Goal: Contribute content

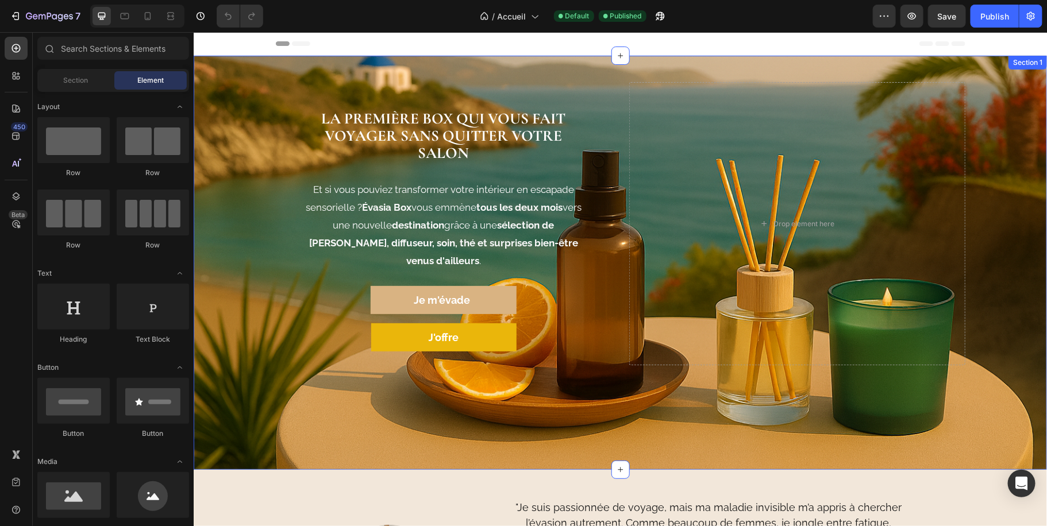
click at [218, 100] on div "LA PREMIÈRE BOX QUI VOUS FAIT VOYAGER SANS QUITTER VOTRE SALON Heading Et si vo…" at bounding box center [619, 262] width 853 height 377
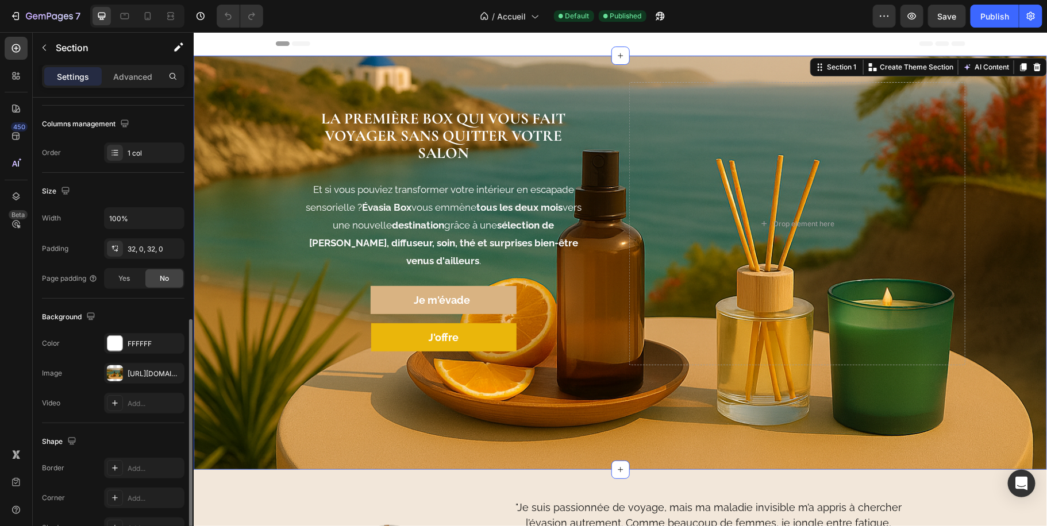
scroll to position [237, 0]
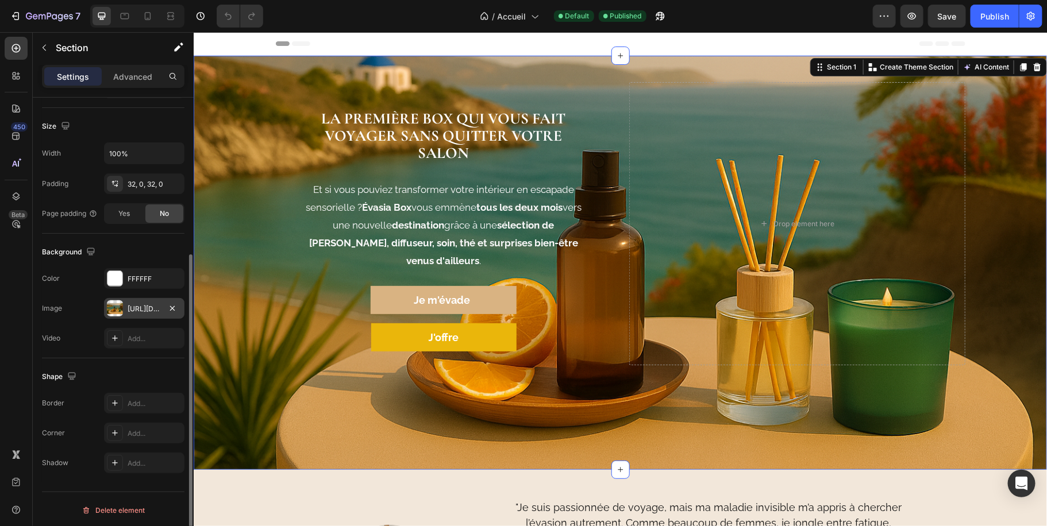
click at [140, 307] on div "[URL][DOMAIN_NAME]" at bounding box center [144, 309] width 33 height 10
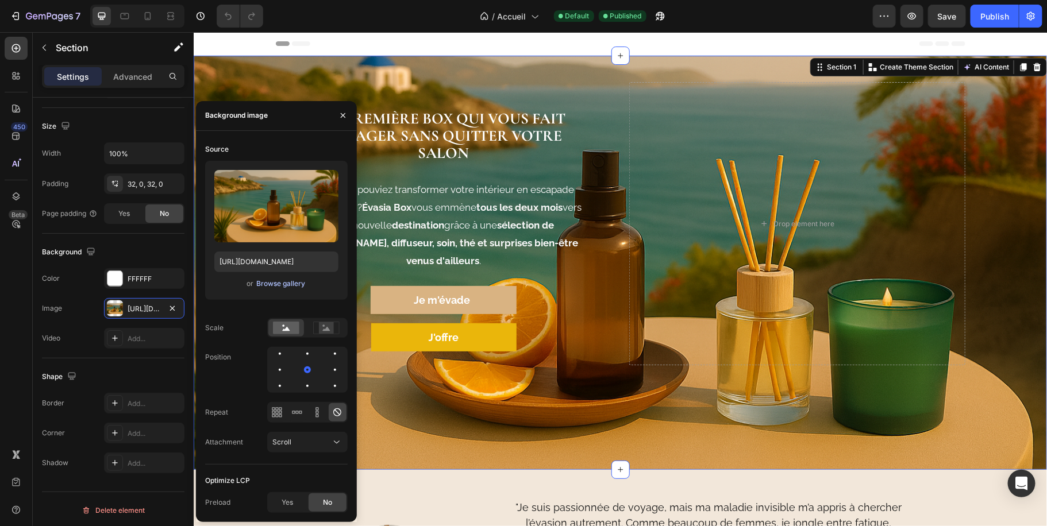
click at [269, 282] on div "Browse gallery" at bounding box center [280, 284] width 49 height 10
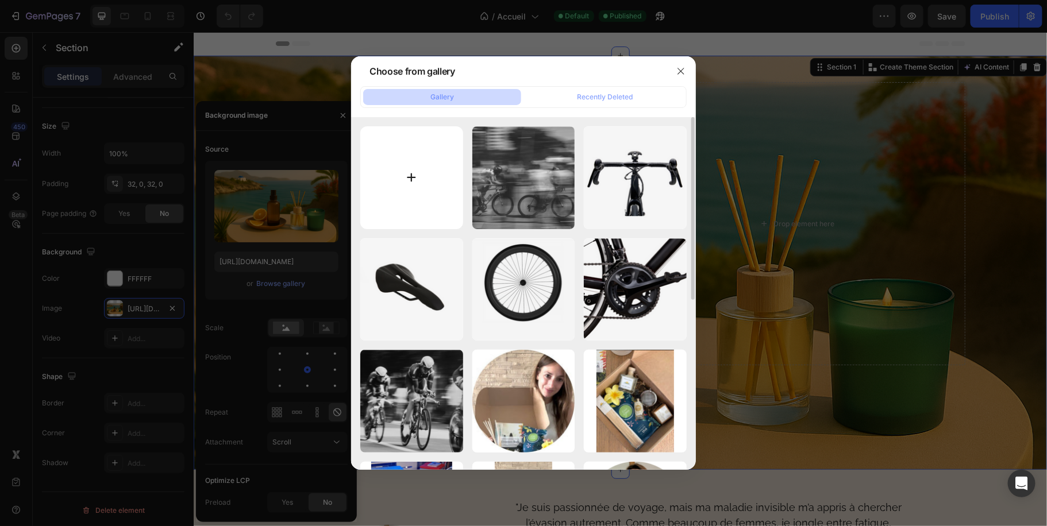
click at [420, 178] on input "file" at bounding box center [411, 177] width 103 height 103
type input "C:\fakepath\Header automne.png"
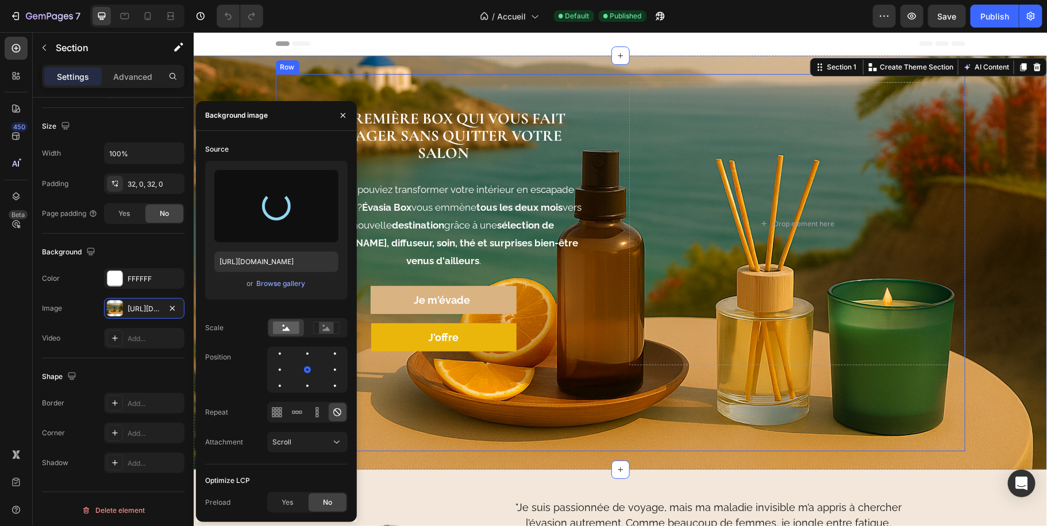
type input "[URL][DOMAIN_NAME]"
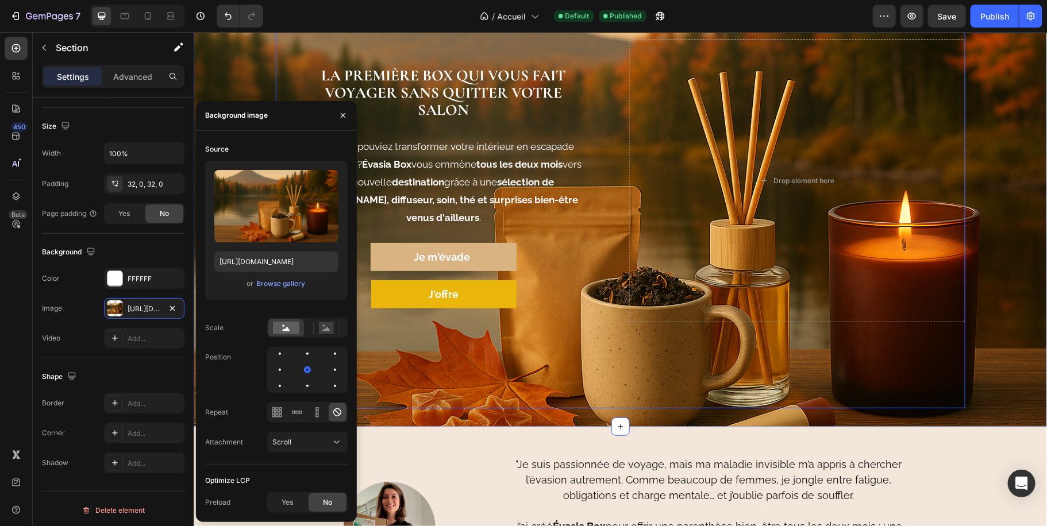
scroll to position [40, 0]
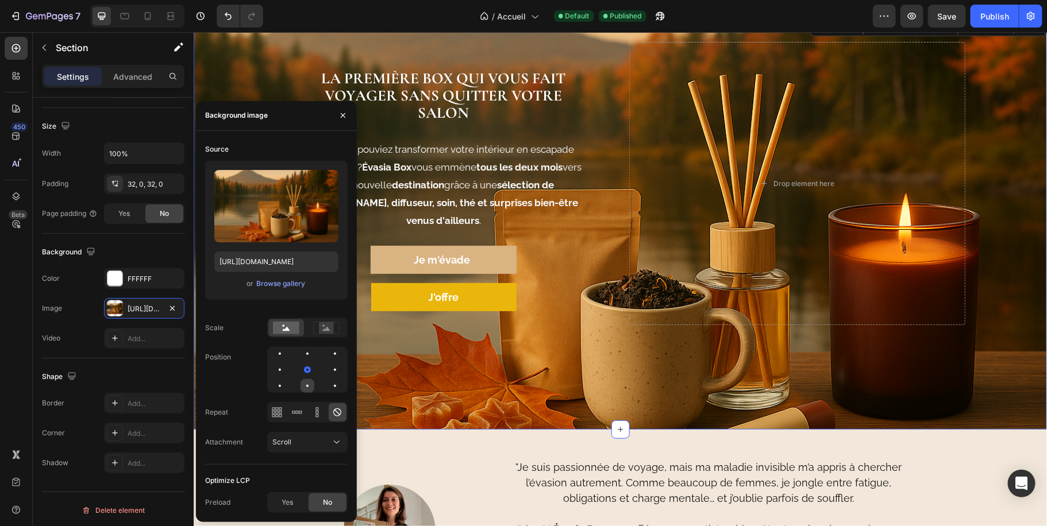
click at [306, 384] on div at bounding box center [307, 386] width 14 height 14
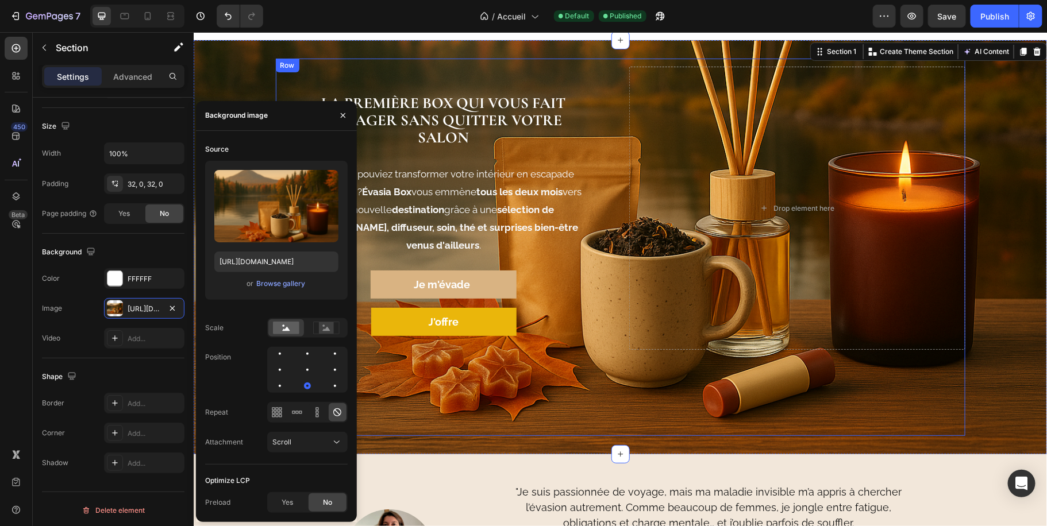
scroll to position [0, 0]
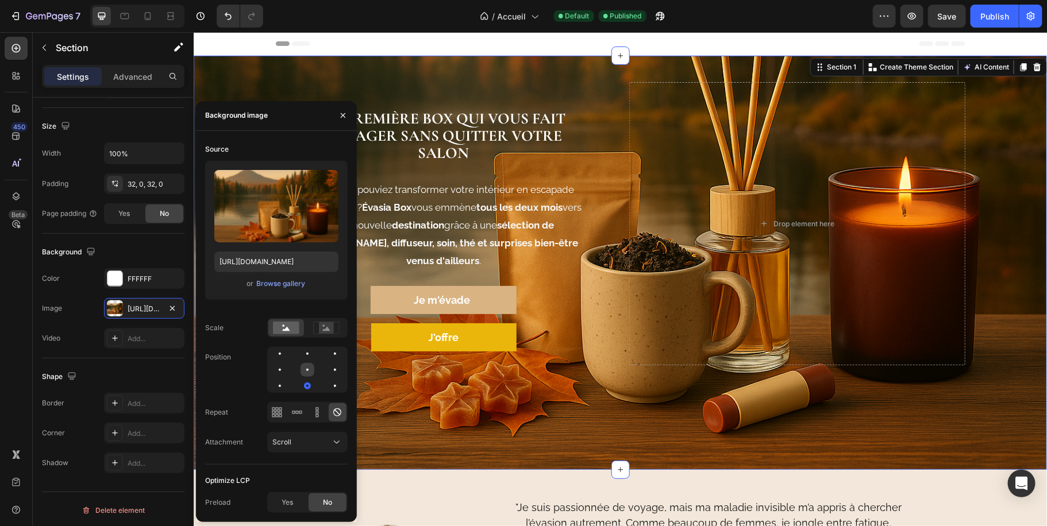
click at [311, 366] on div at bounding box center [307, 370] width 14 height 14
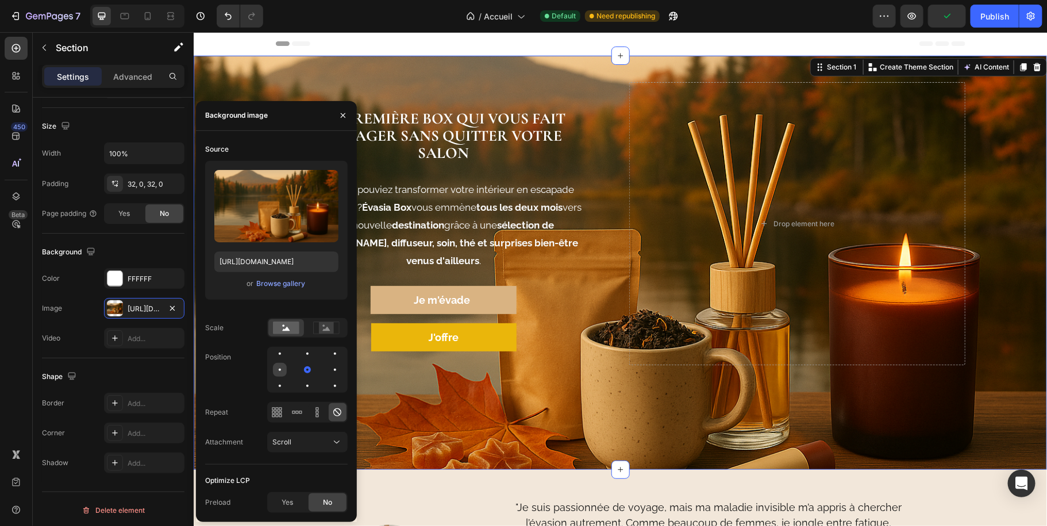
click at [283, 369] on div at bounding box center [280, 370] width 14 height 14
click at [302, 387] on div at bounding box center [307, 386] width 14 height 14
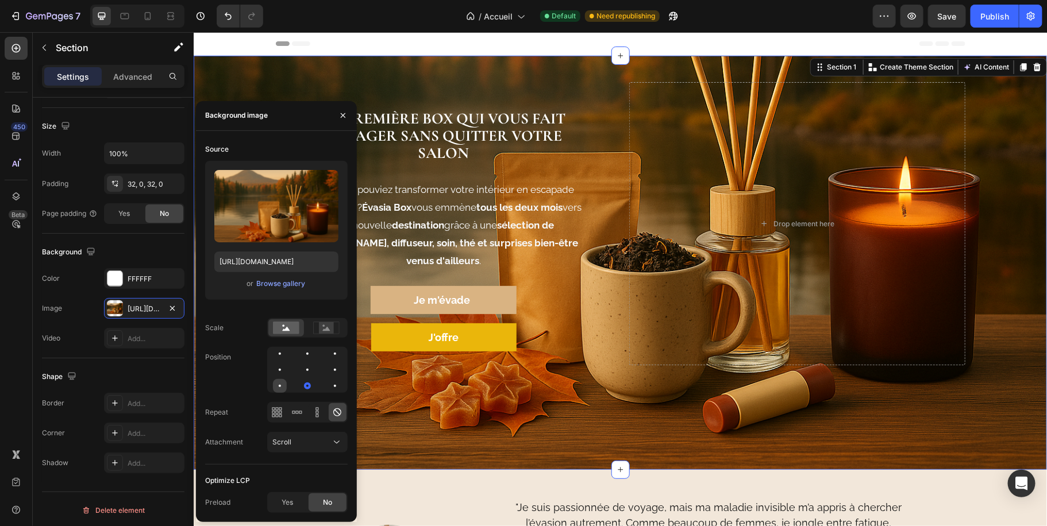
click at [275, 383] on div at bounding box center [280, 386] width 14 height 14
click at [308, 365] on div at bounding box center [307, 370] width 14 height 14
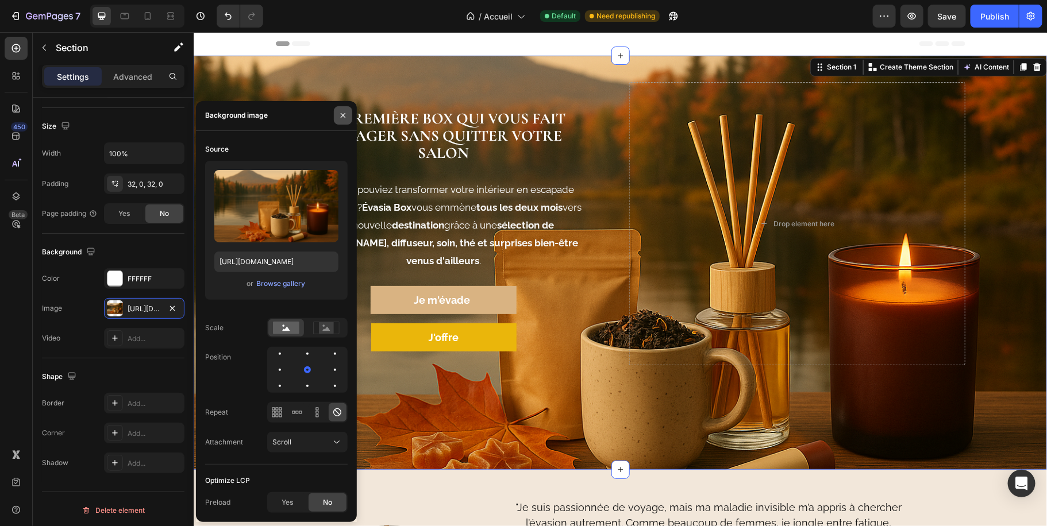
drag, startPoint x: 343, startPoint y: 119, endPoint x: 153, endPoint y: 92, distance: 191.5
click at [343, 119] on icon "button" at bounding box center [342, 115] width 9 height 9
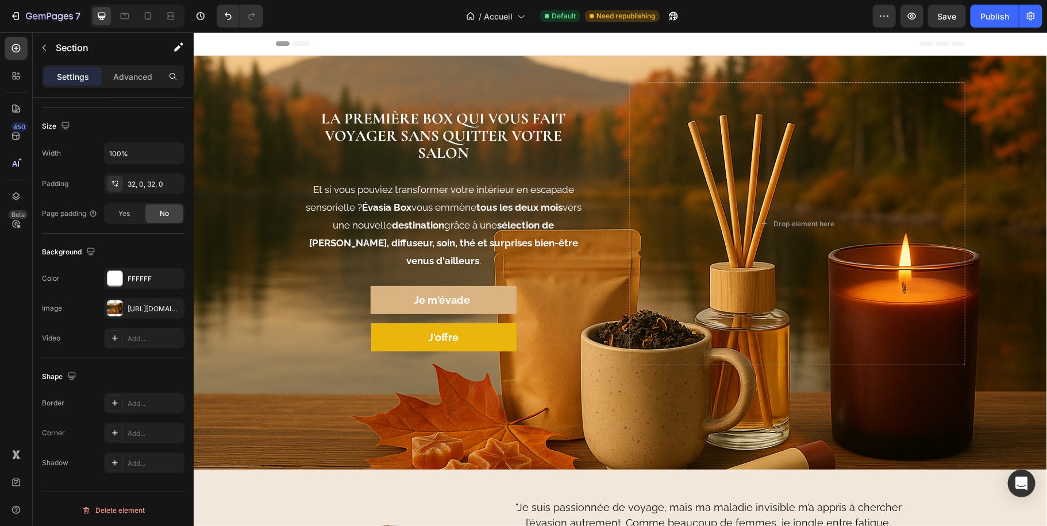
click at [213, 114] on div "LA PREMIÈRE BOX QUI VOUS FAIT VOYAGER SANS QUITTER VOTRE SALON Heading Et si vo…" at bounding box center [619, 262] width 853 height 377
click at [144, 308] on div "[URL][DOMAIN_NAME]" at bounding box center [144, 309] width 33 height 10
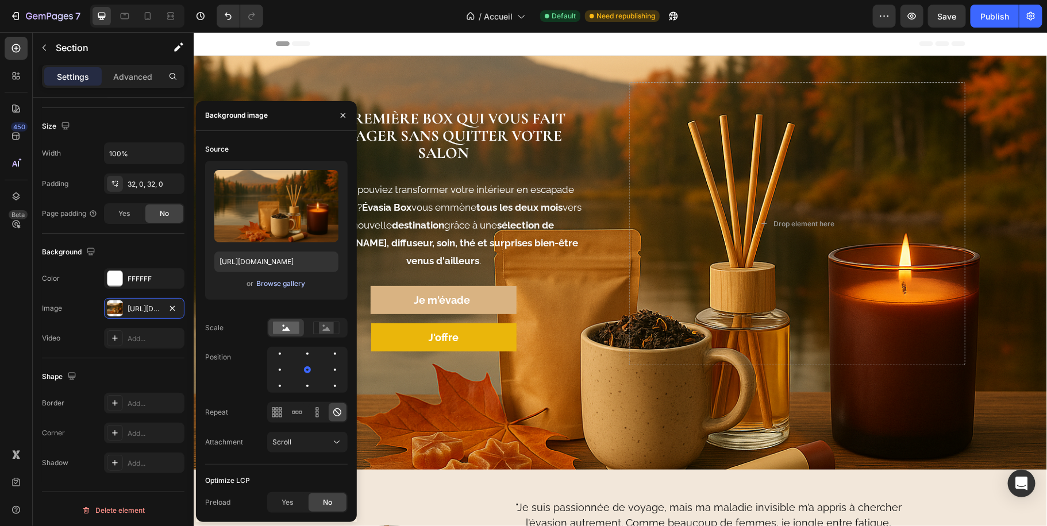
click at [290, 283] on div "Browse gallery" at bounding box center [280, 284] width 49 height 10
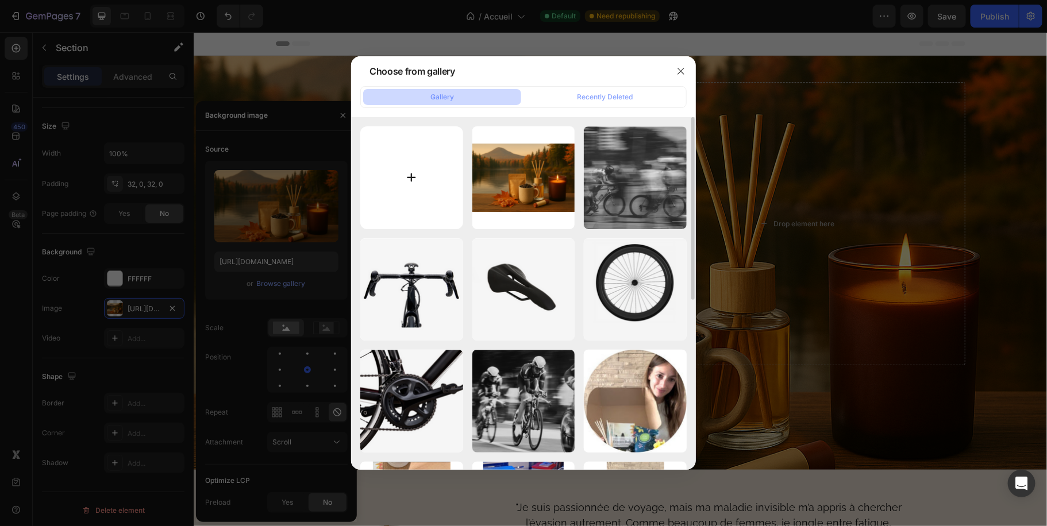
click at [424, 146] on input "file" at bounding box center [411, 177] width 103 height 103
click at [680, 70] on icon "button" at bounding box center [680, 71] width 9 height 9
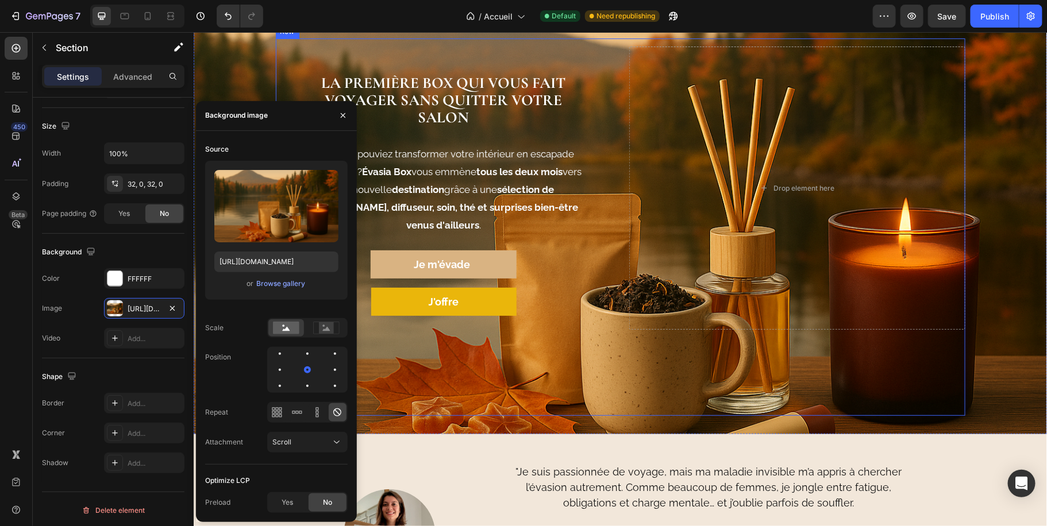
scroll to position [37, 0]
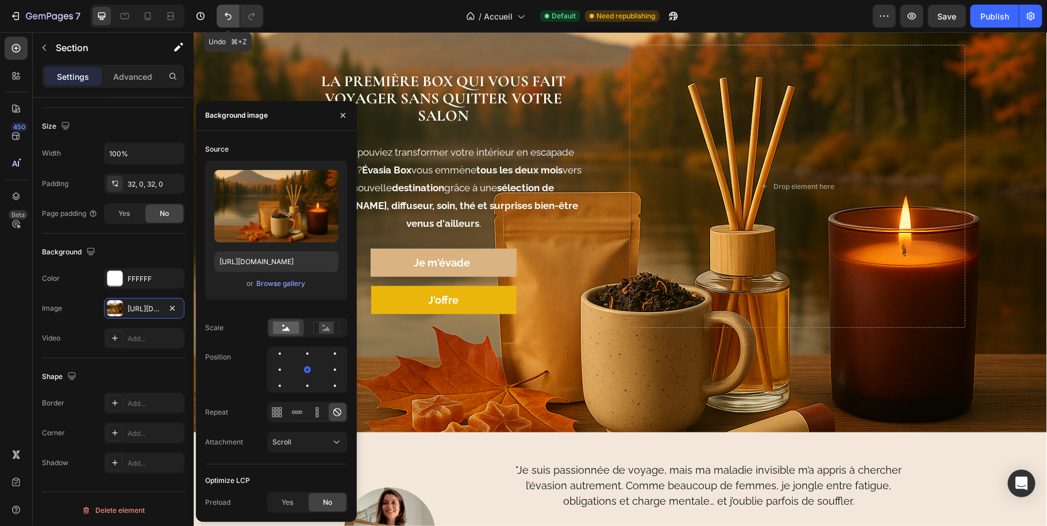
click at [224, 14] on icon "Undo/Redo" at bounding box center [227, 15] width 11 height 11
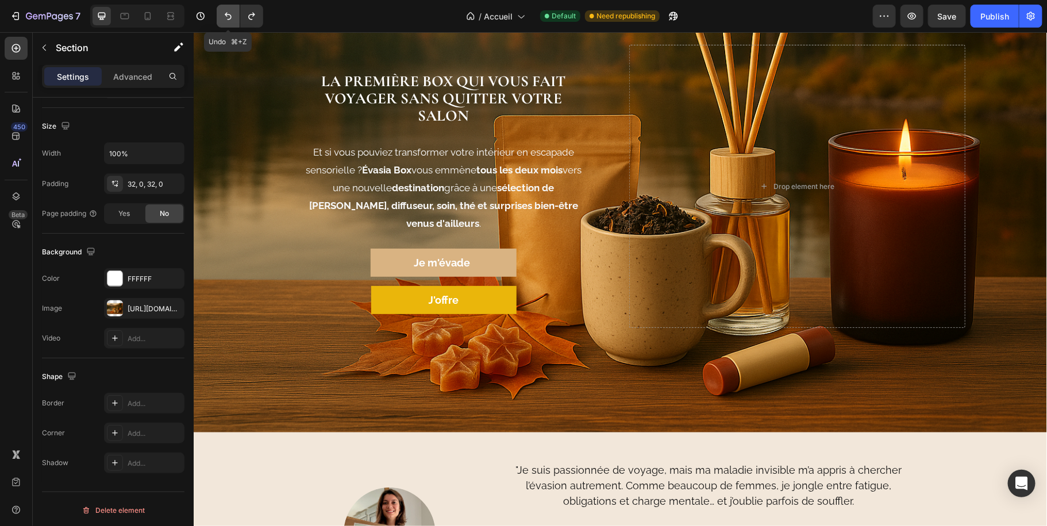
click at [224, 14] on icon "Undo/Redo" at bounding box center [227, 15] width 11 height 11
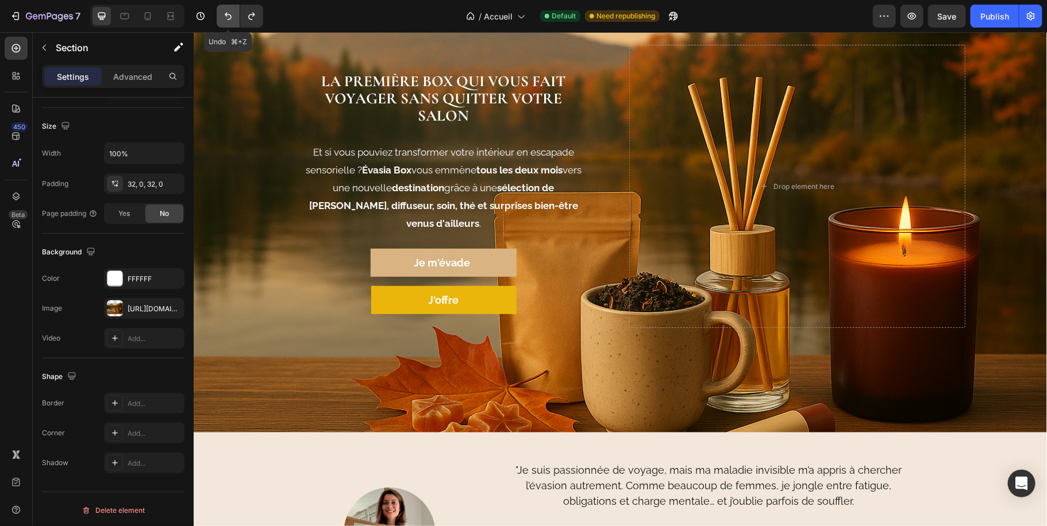
click at [224, 14] on icon "Undo/Redo" at bounding box center [227, 15] width 11 height 11
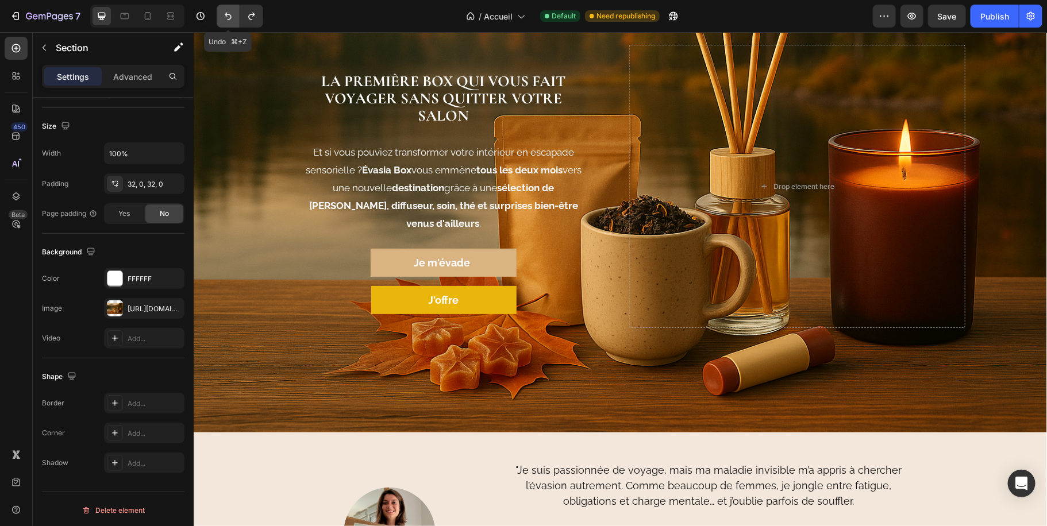
click at [224, 14] on icon "Undo/Redo" at bounding box center [227, 15] width 11 height 11
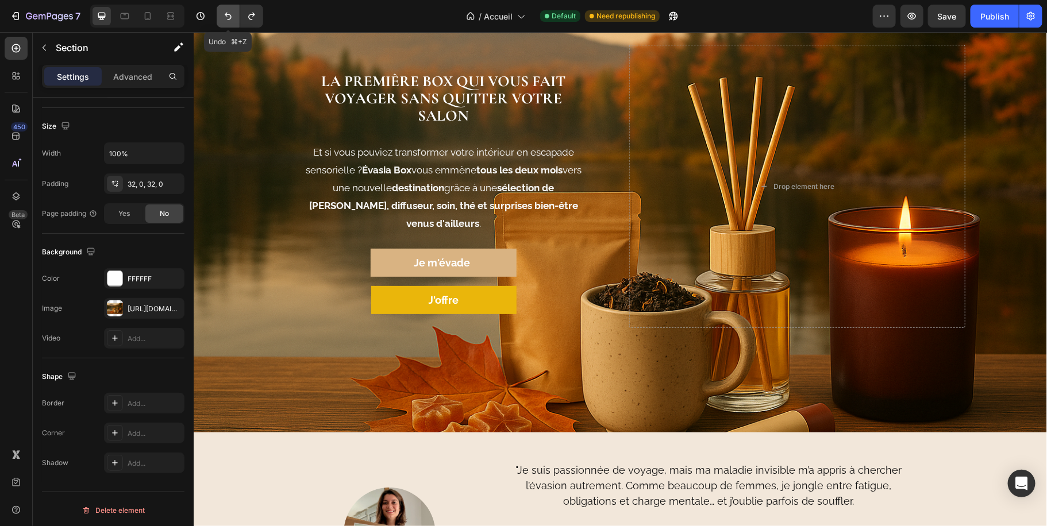
click at [224, 14] on icon "Undo/Redo" at bounding box center [227, 15] width 11 height 11
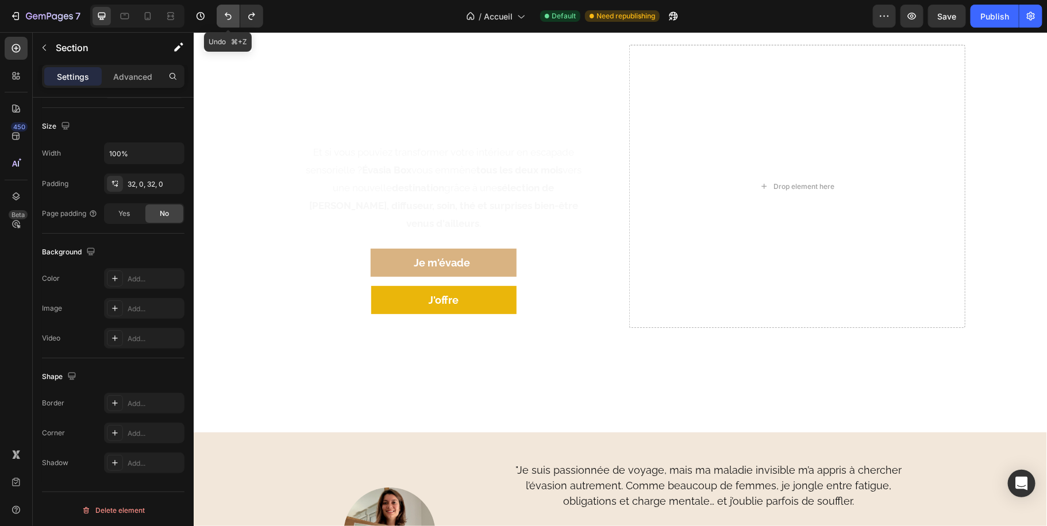
click at [224, 14] on icon "Undo/Redo" at bounding box center [227, 15] width 11 height 11
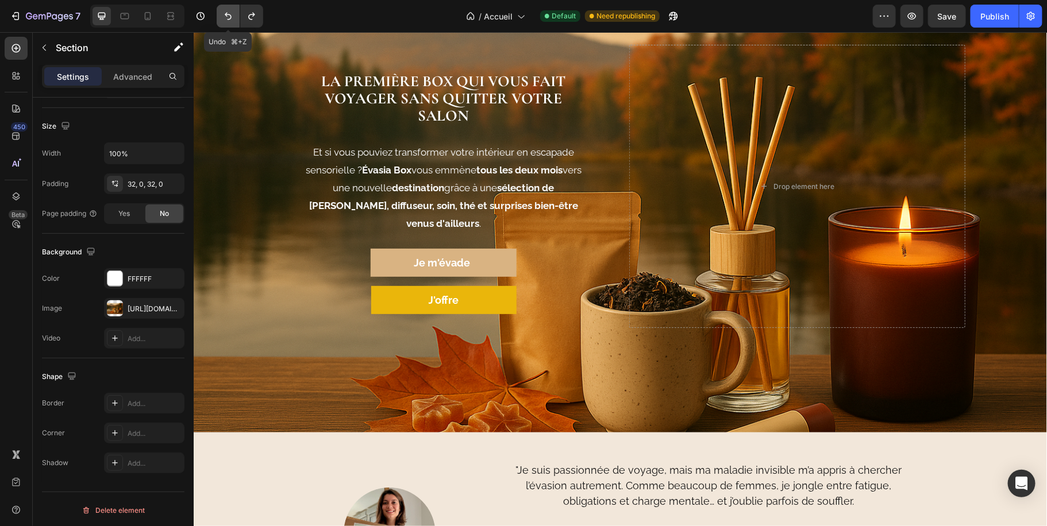
click at [224, 14] on icon "Undo/Redo" at bounding box center [227, 15] width 11 height 11
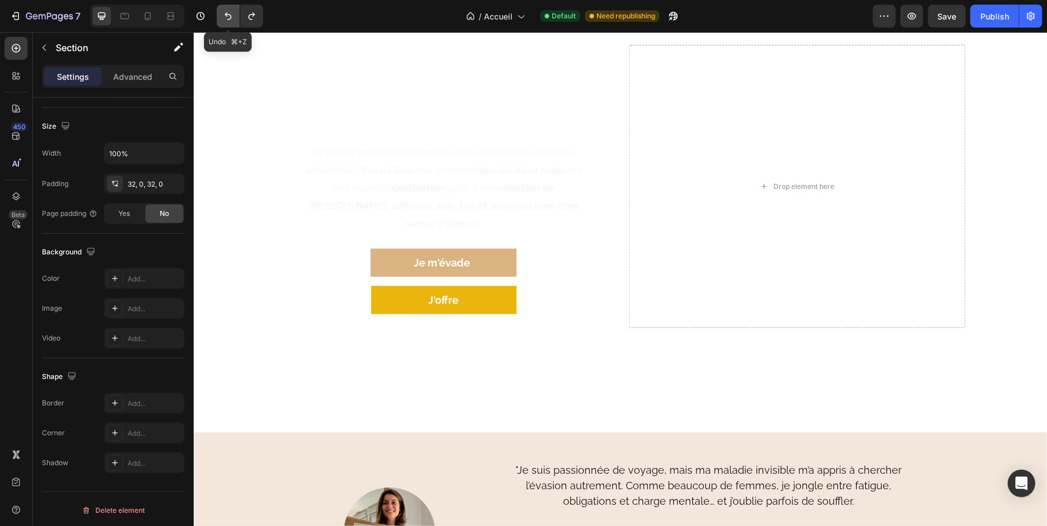
click at [224, 14] on icon "Undo/Redo" at bounding box center [227, 15] width 11 height 11
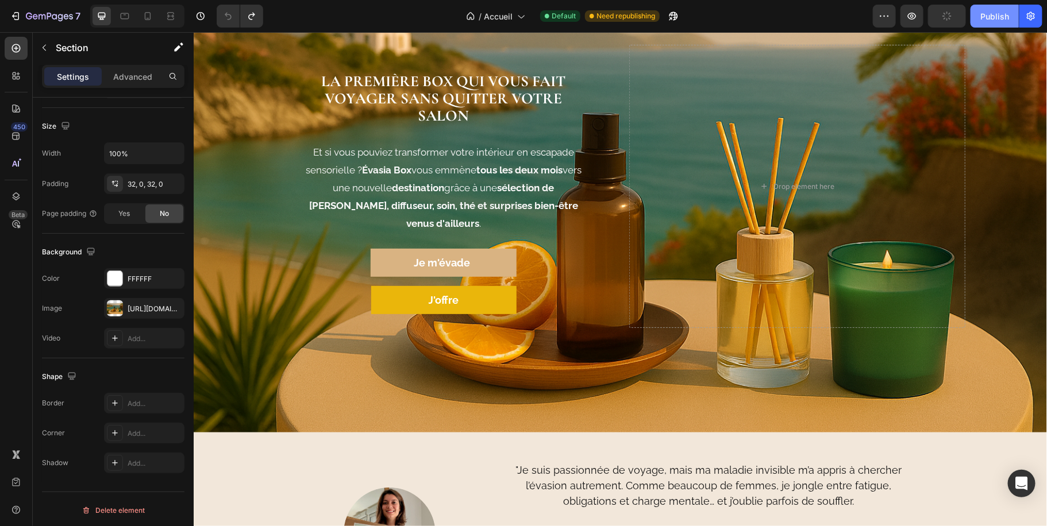
click at [989, 21] on div "Publish" at bounding box center [994, 16] width 29 height 12
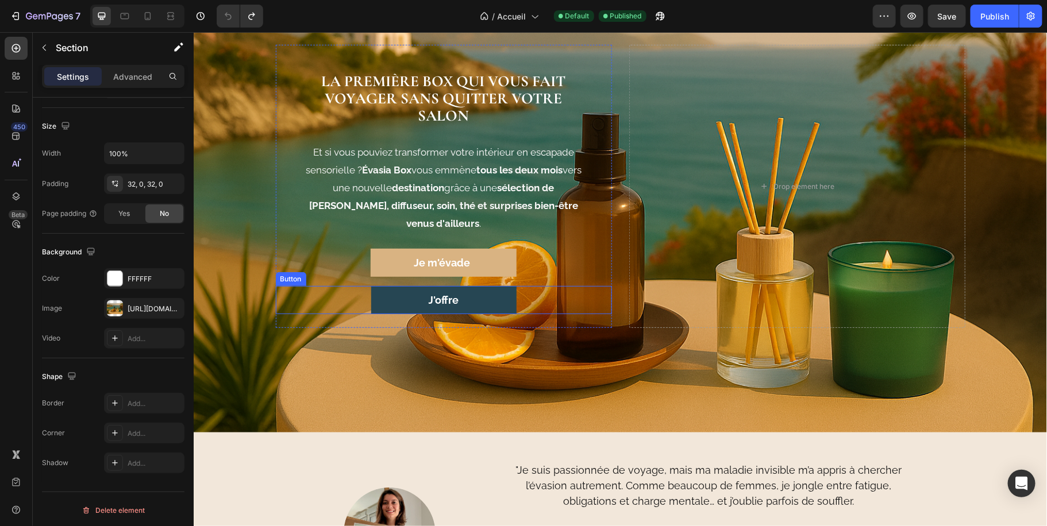
click at [484, 298] on link "J'offre" at bounding box center [443, 299] width 145 height 28
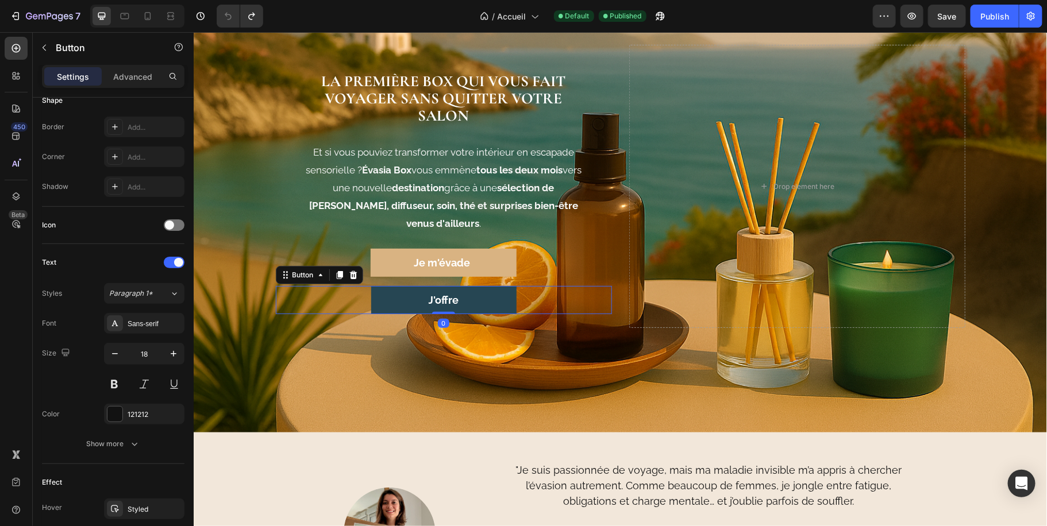
scroll to position [0, 0]
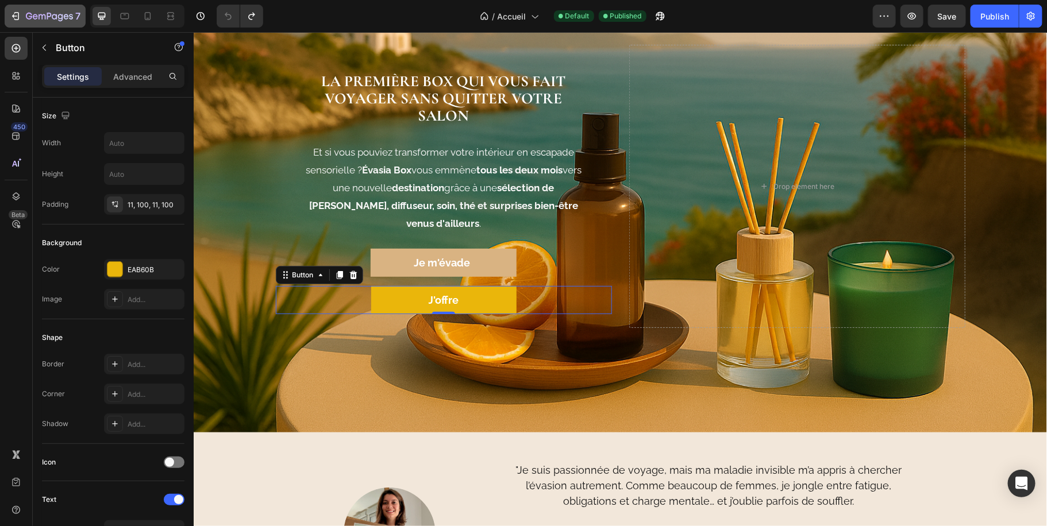
click at [40, 25] on button "7" at bounding box center [45, 16] width 81 height 23
